Goal: Navigation & Orientation: Find specific page/section

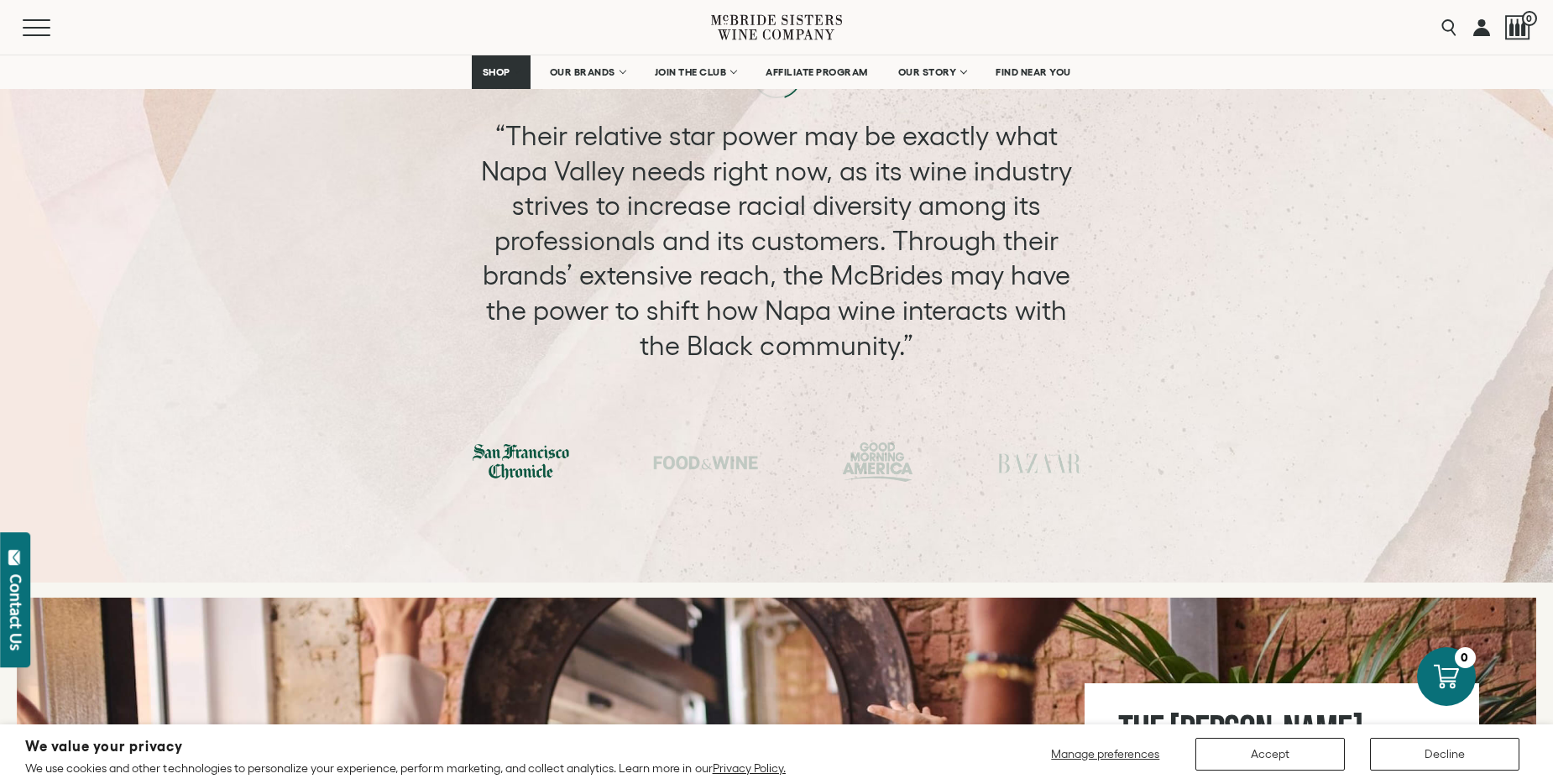
scroll to position [5453, 0]
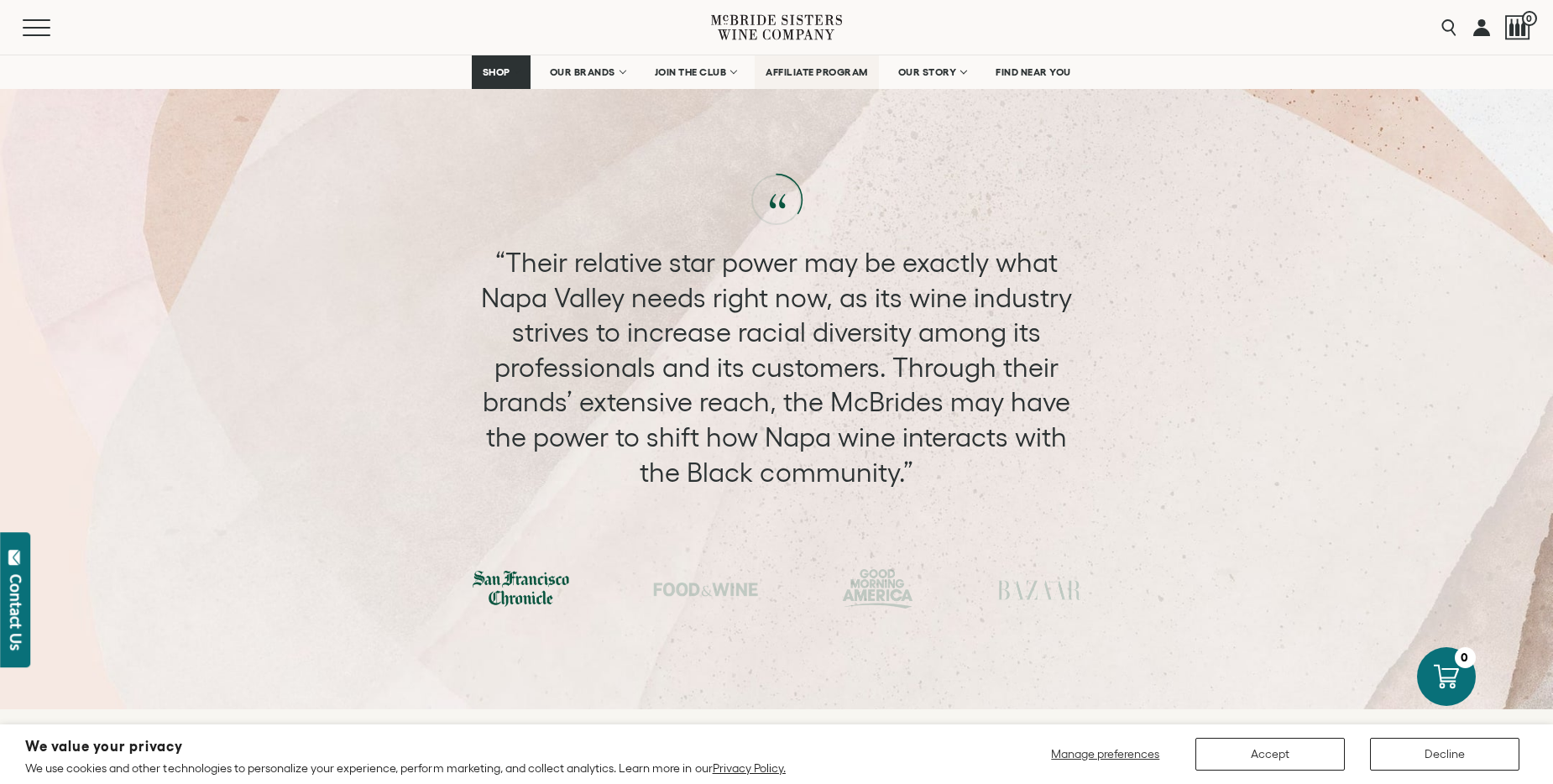
click at [833, 67] on span "AFFILIATE PROGRAM" at bounding box center [816, 72] width 102 height 12
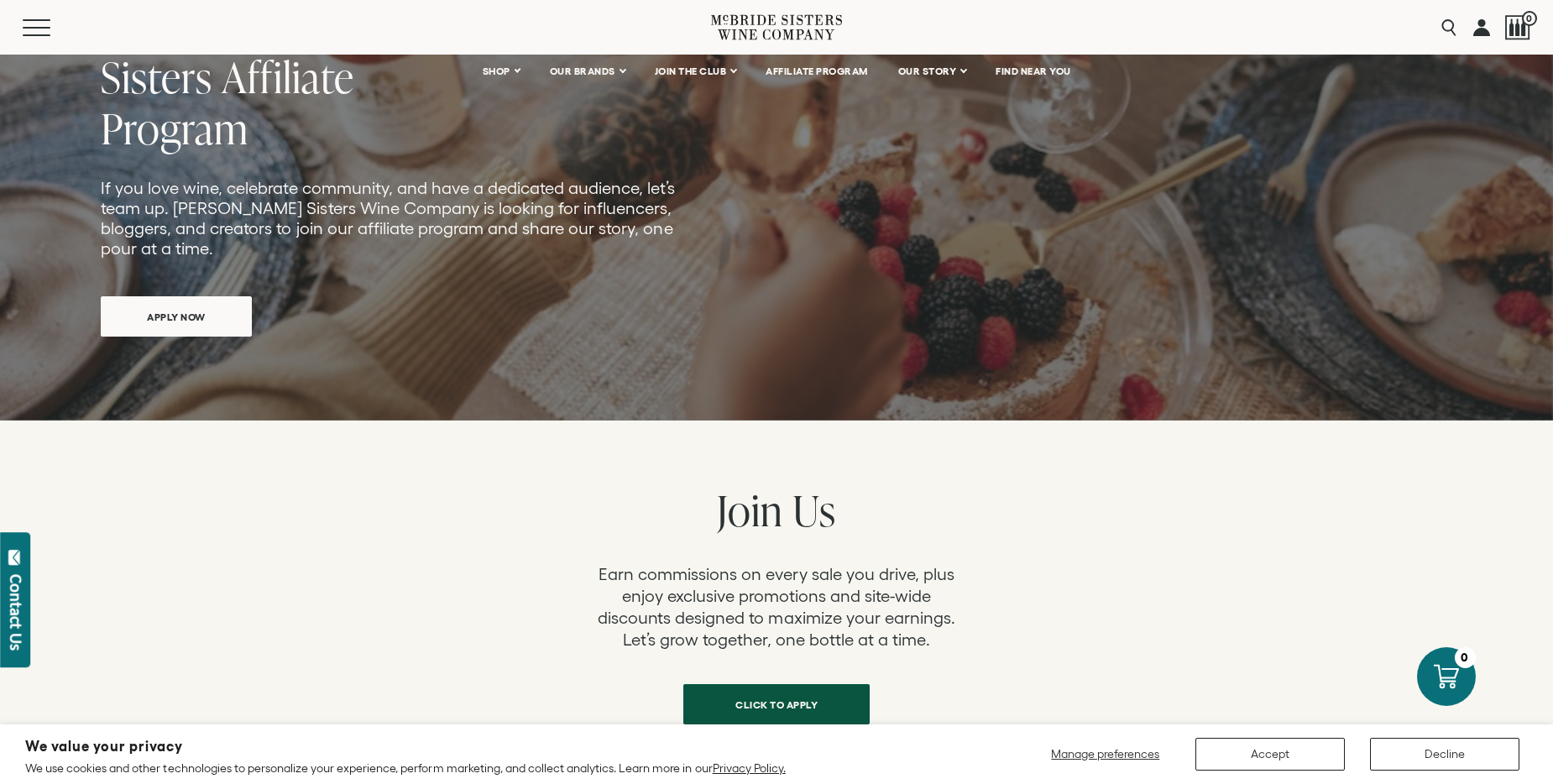
scroll to position [84, 0]
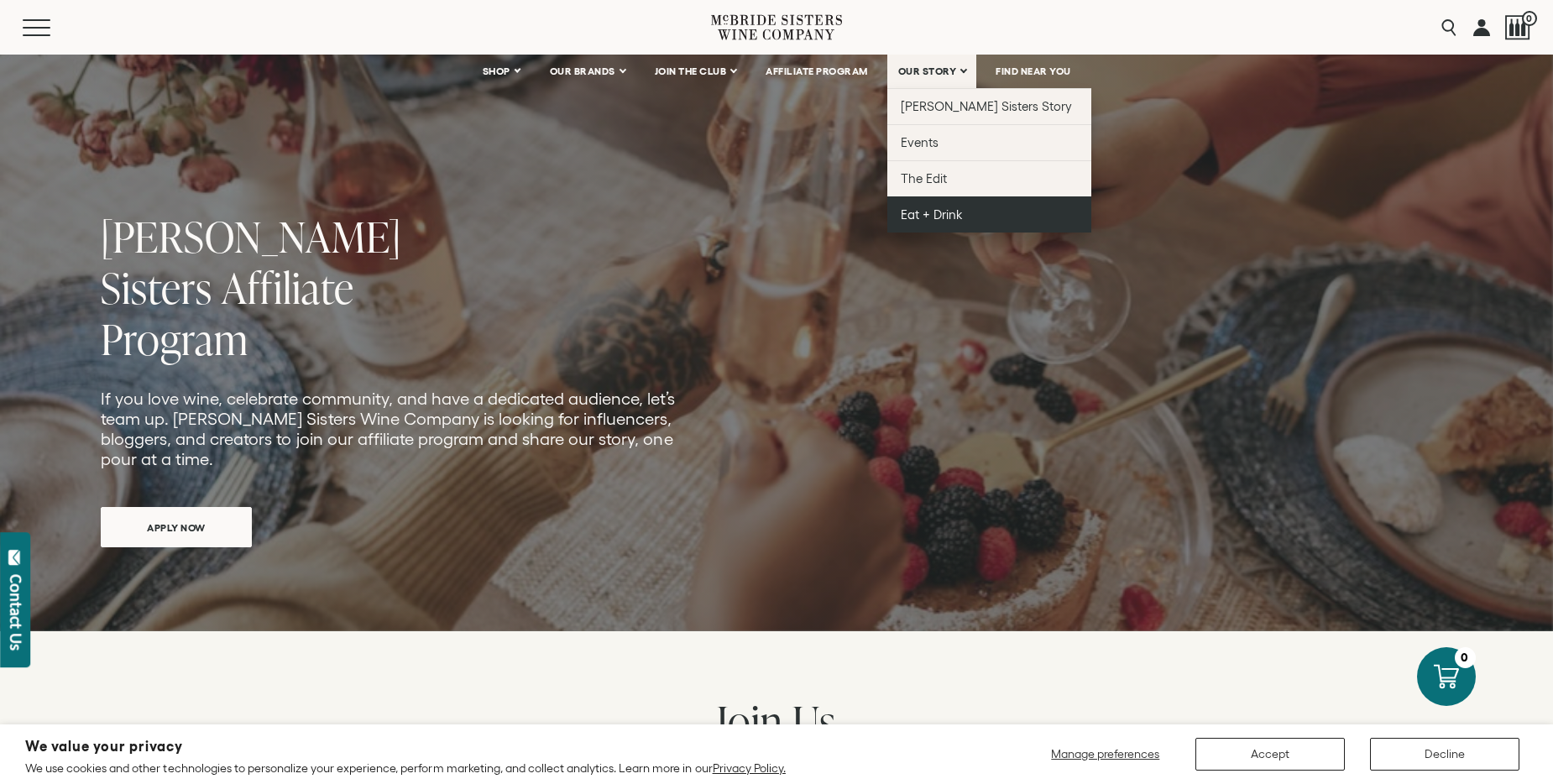
click at [938, 214] on span "Eat + Drink" at bounding box center [931, 214] width 62 height 15
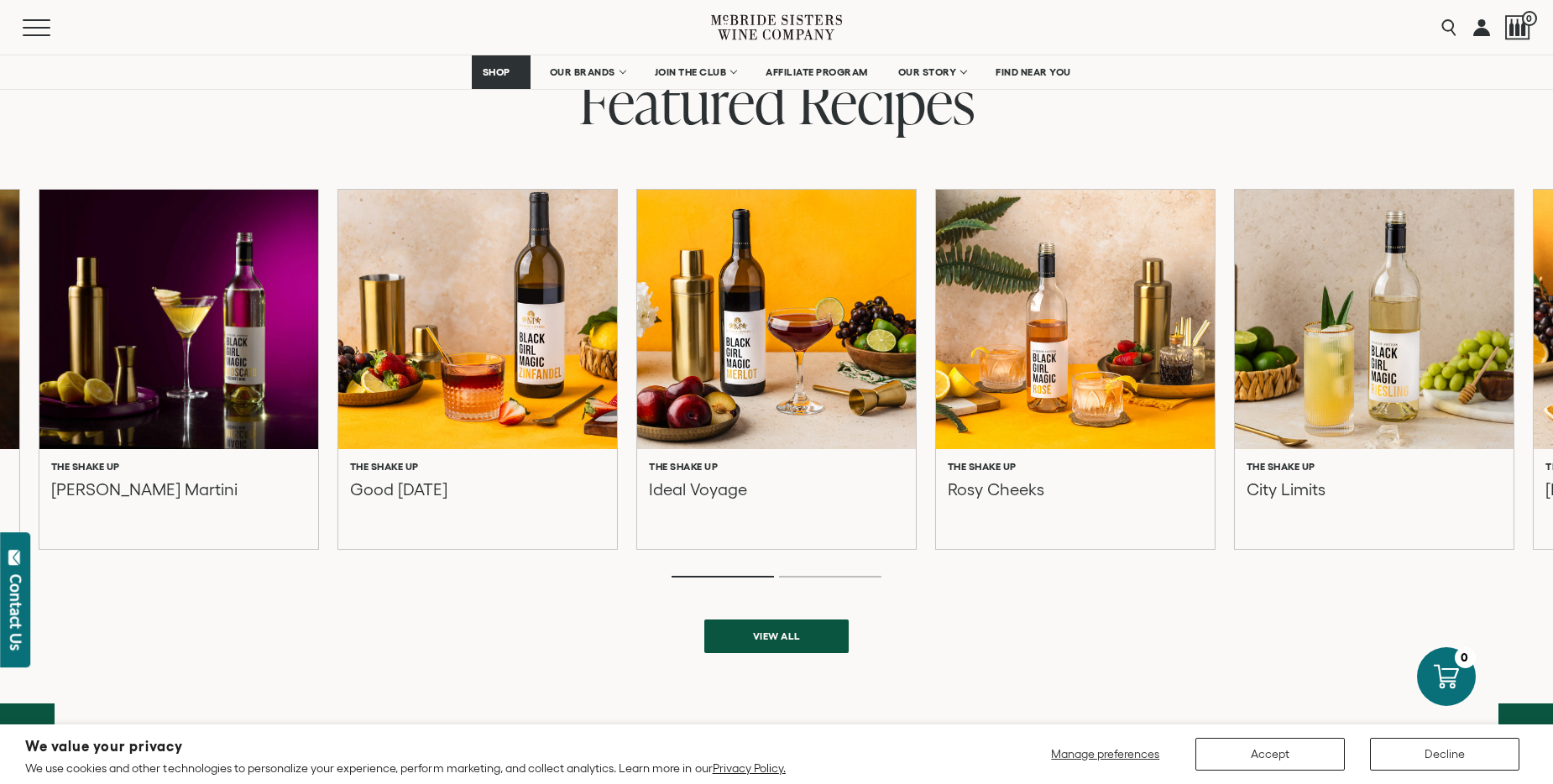
scroll to position [588, 0]
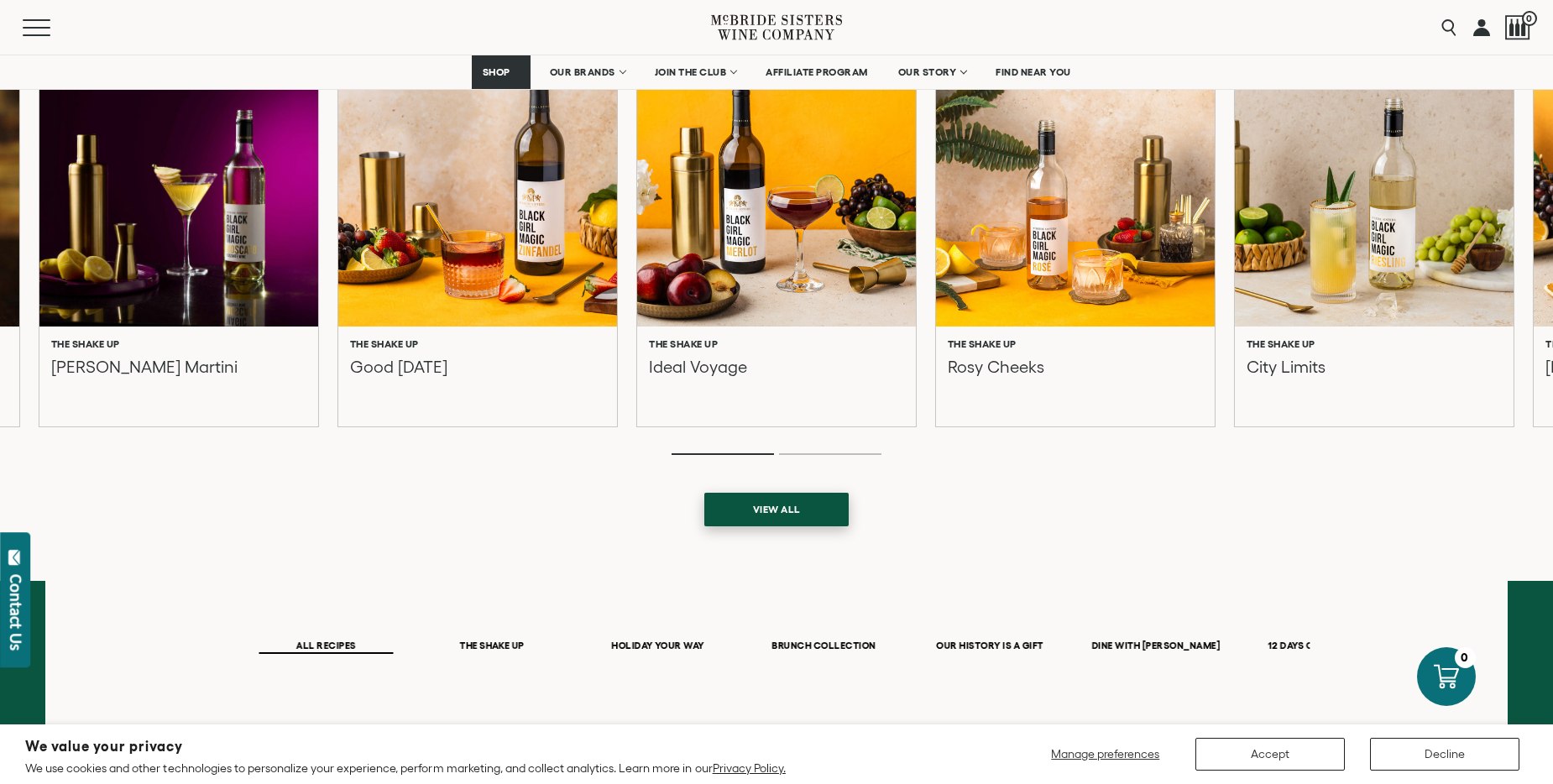
click at [792, 513] on span "View all" at bounding box center [776, 509] width 107 height 33
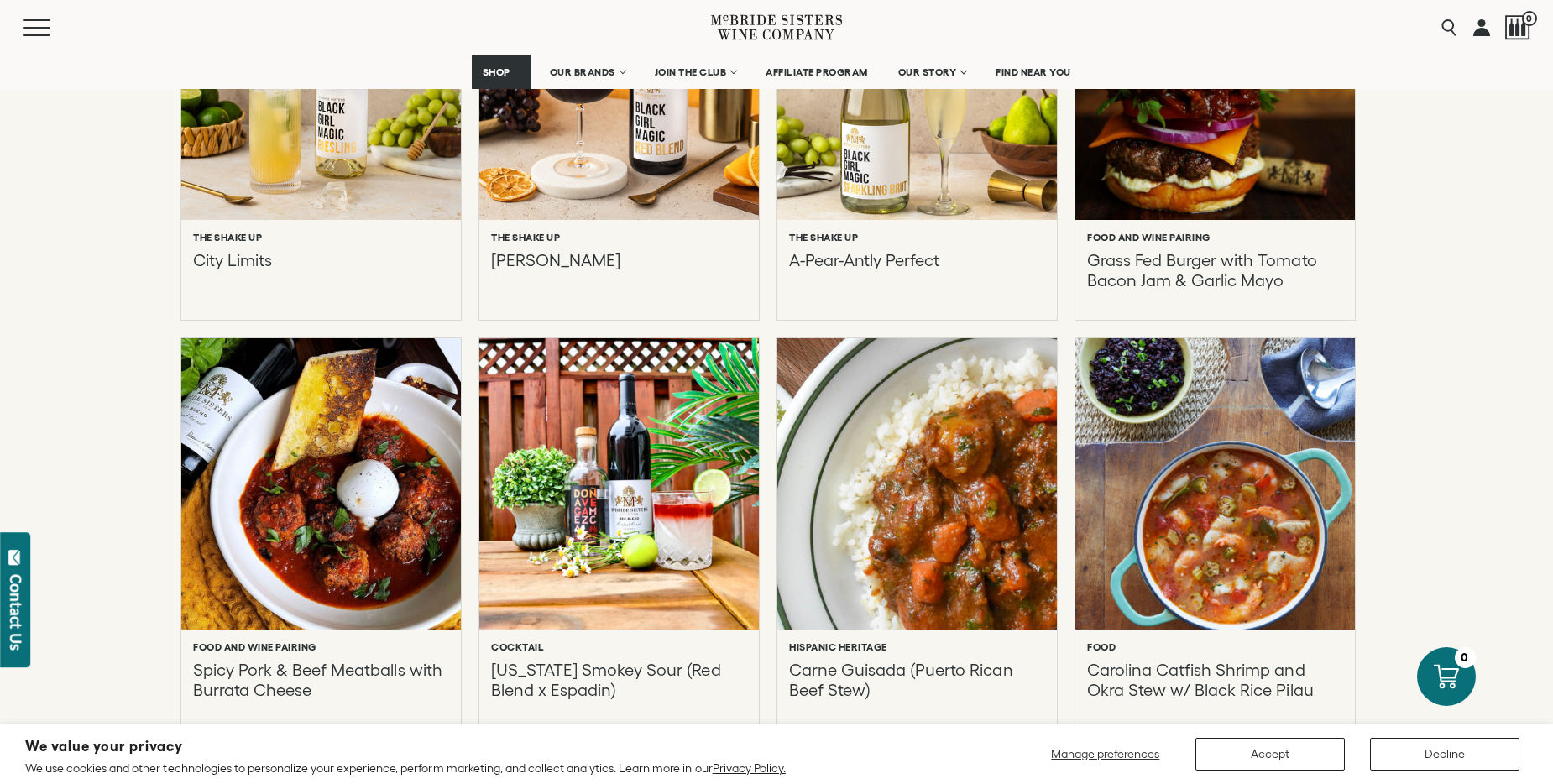
scroll to position [1174, 0]
